Goal: Task Accomplishment & Management: Manage account settings

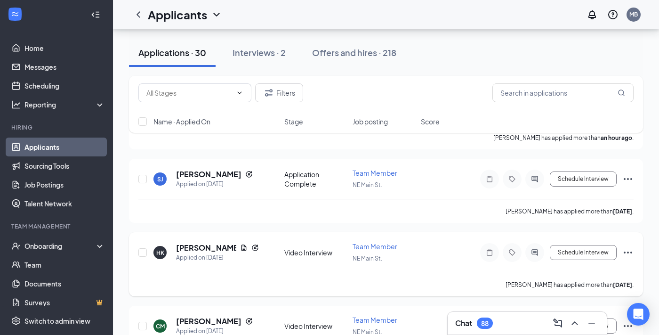
scroll to position [171, 0]
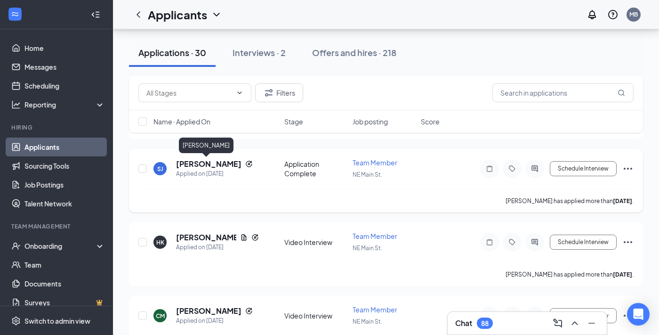
click at [202, 164] on h5 "[PERSON_NAME]" at bounding box center [208, 164] width 65 height 10
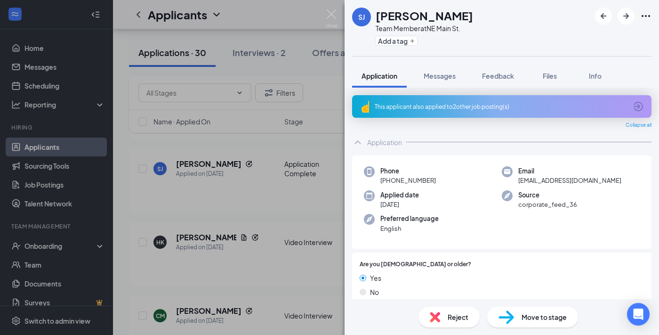
scroll to position [2, 0]
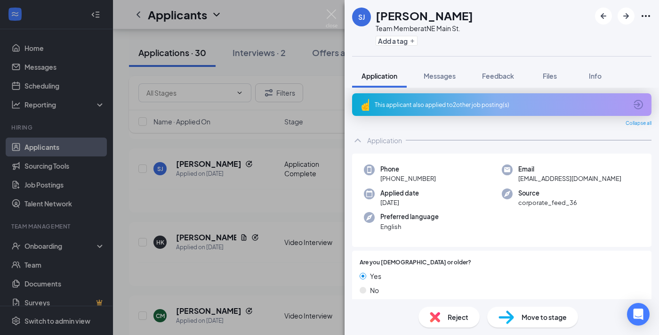
click at [625, 101] on div "This applicant also applied to 2 other job posting(s)" at bounding box center [501, 105] width 252 height 8
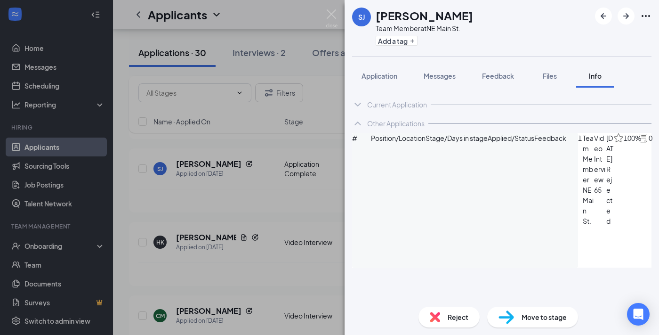
click at [594, 165] on span "Video Interview" at bounding box center [600, 159] width 12 height 52
click at [659, 143] on icon "ArrowCircle" at bounding box center [663, 138] width 9 height 9
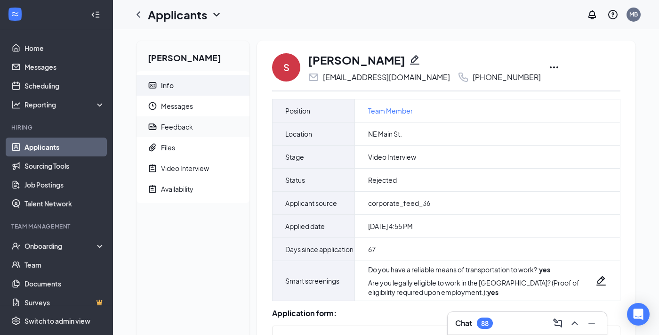
click at [208, 129] on span "Feedback" at bounding box center [201, 126] width 81 height 21
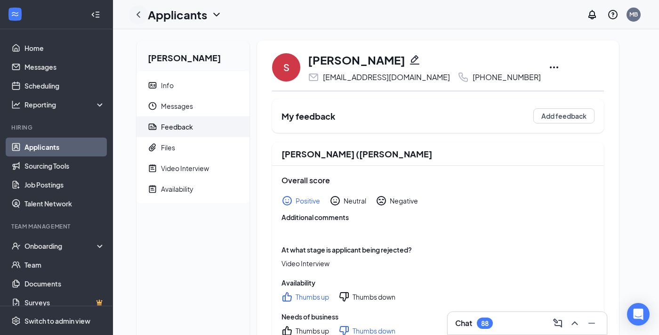
click at [139, 17] on icon "ChevronLeft" at bounding box center [139, 14] width 4 height 6
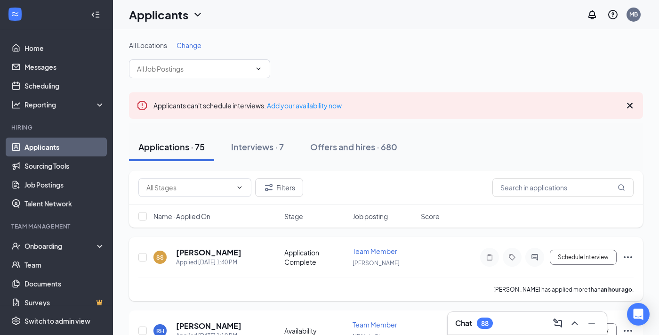
scroll to position [6, 0]
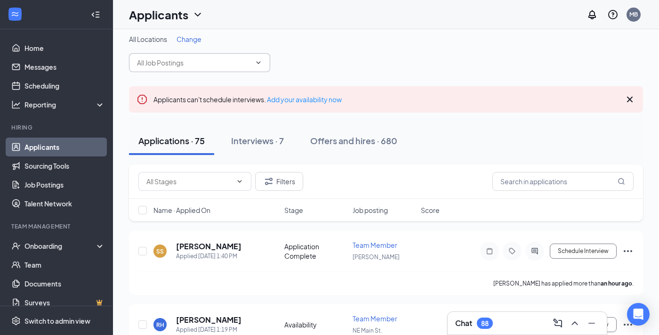
click at [256, 66] on span at bounding box center [199, 62] width 141 height 19
click at [261, 60] on icon "ChevronDown" at bounding box center [259, 63] width 8 height 8
click at [222, 66] on input "text" at bounding box center [194, 62] width 114 height 10
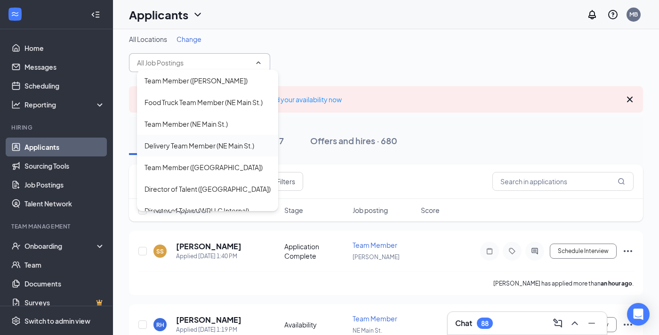
scroll to position [3, 0]
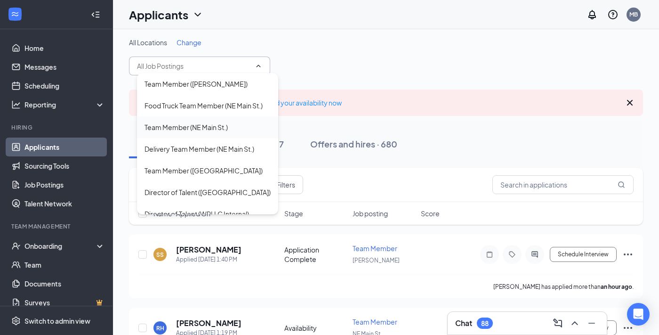
click at [215, 131] on div "Team Member (NE Main St.)" at bounding box center [186, 127] width 83 height 10
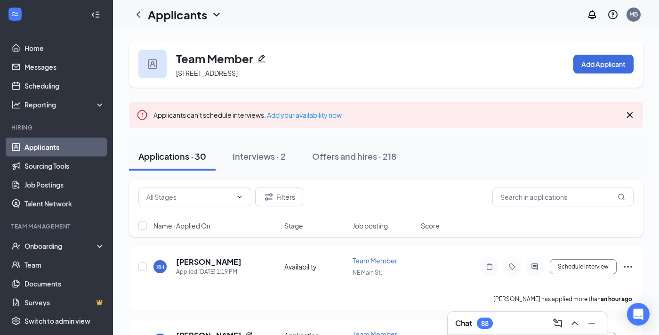
click at [633, 115] on icon "Cross" at bounding box center [629, 114] width 11 height 11
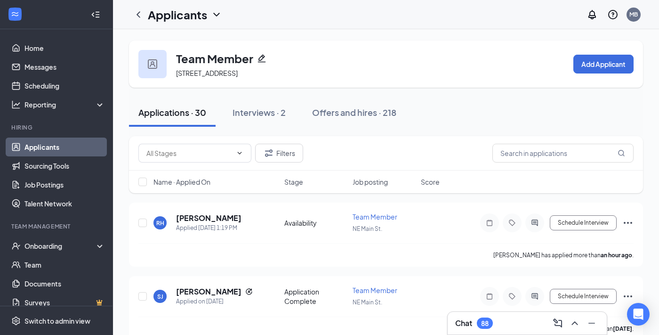
click at [442, 125] on div "Applications · 30 Interviews · 2 Offers and hires · 218" at bounding box center [386, 112] width 514 height 28
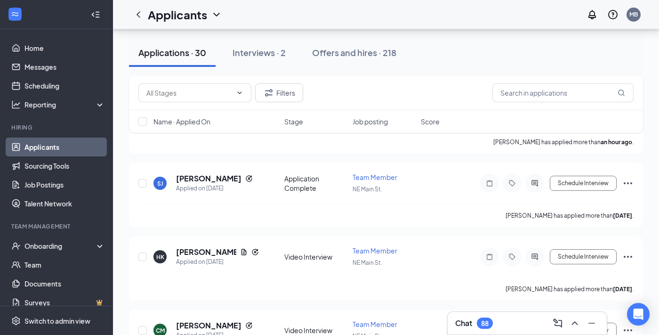
scroll to position [111, 0]
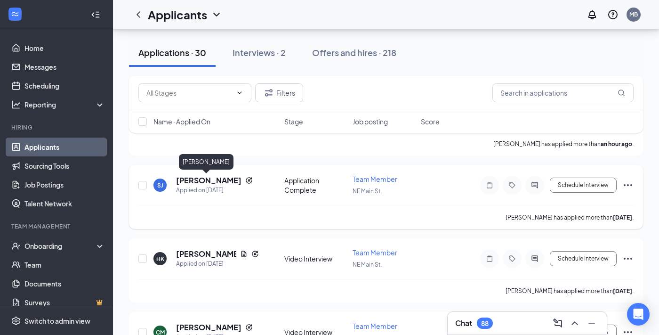
click at [188, 182] on h5 "[PERSON_NAME]" at bounding box center [208, 180] width 65 height 10
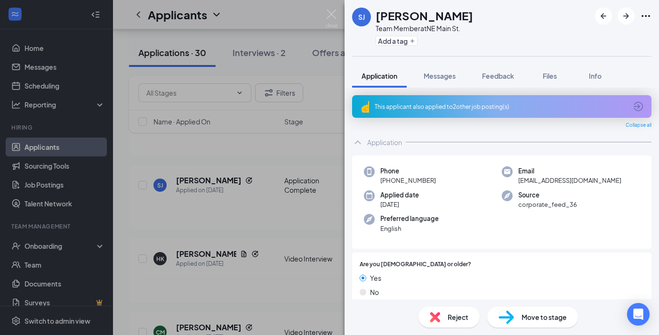
click at [640, 103] on icon "ArrowCircle" at bounding box center [638, 106] width 9 height 9
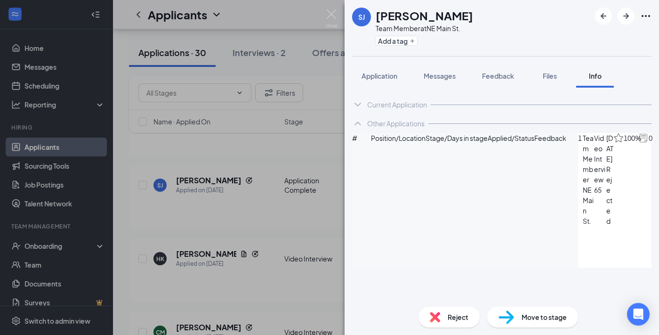
click at [371, 105] on div "Current Application" at bounding box center [397, 104] width 60 height 9
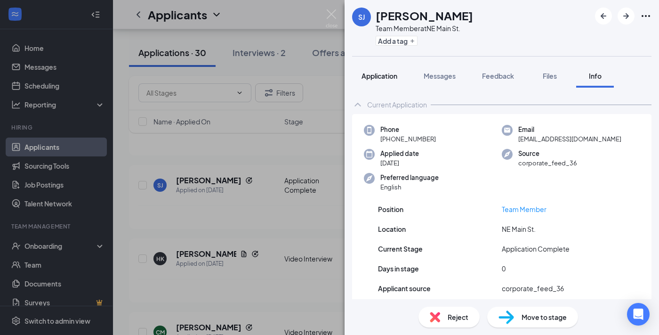
click at [387, 75] on span "Application" at bounding box center [380, 76] width 36 height 8
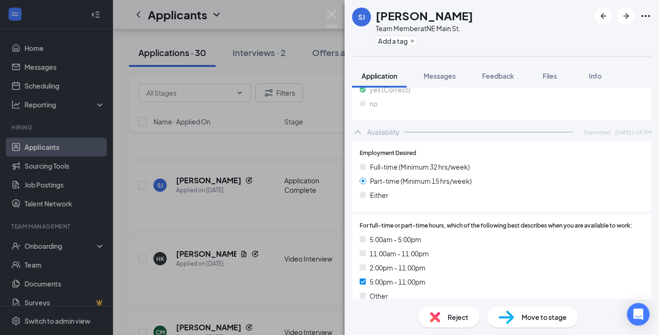
scroll to position [594, 0]
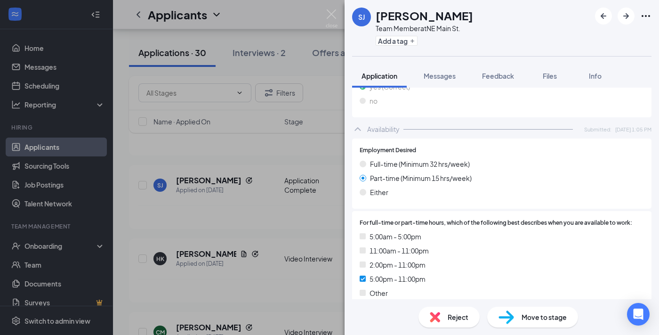
click at [515, 313] on div "Move to stage" at bounding box center [532, 317] width 91 height 21
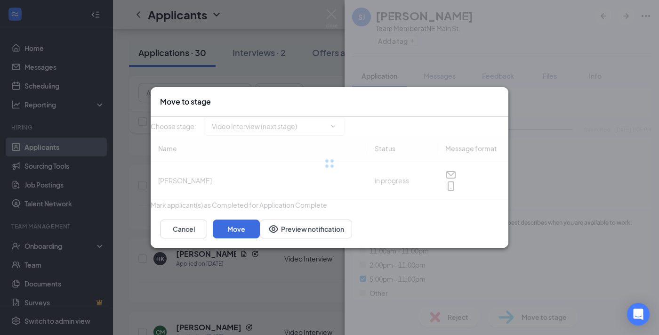
type input "Video Interview (next stage)"
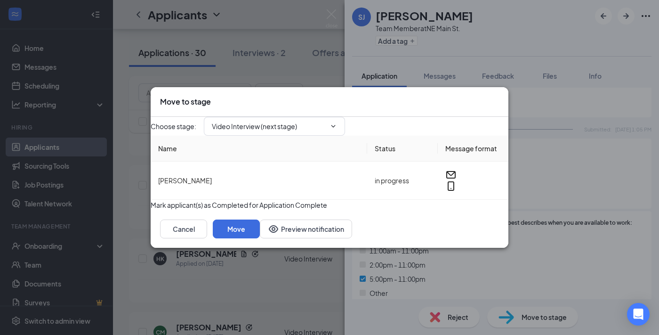
click at [502, 99] on icon "Cross" at bounding box center [505, 102] width 6 height 6
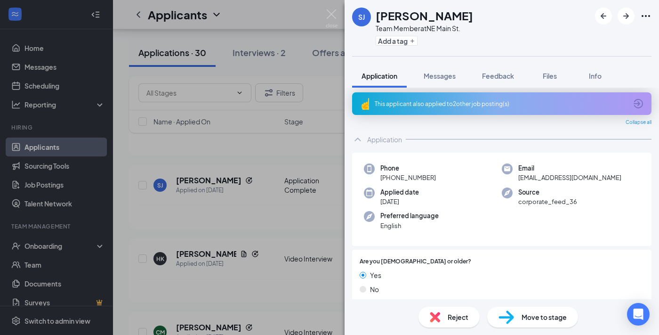
scroll to position [0, 0]
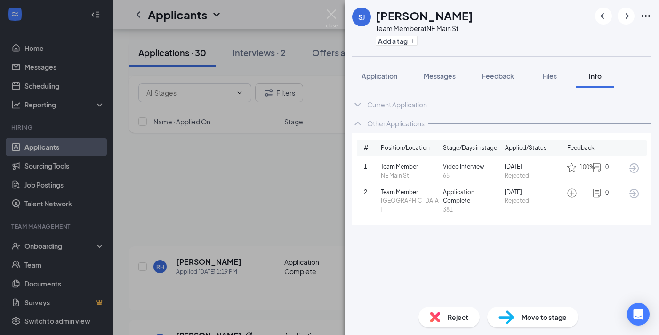
scroll to position [171, 0]
